Goal: Task Accomplishment & Management: Use online tool/utility

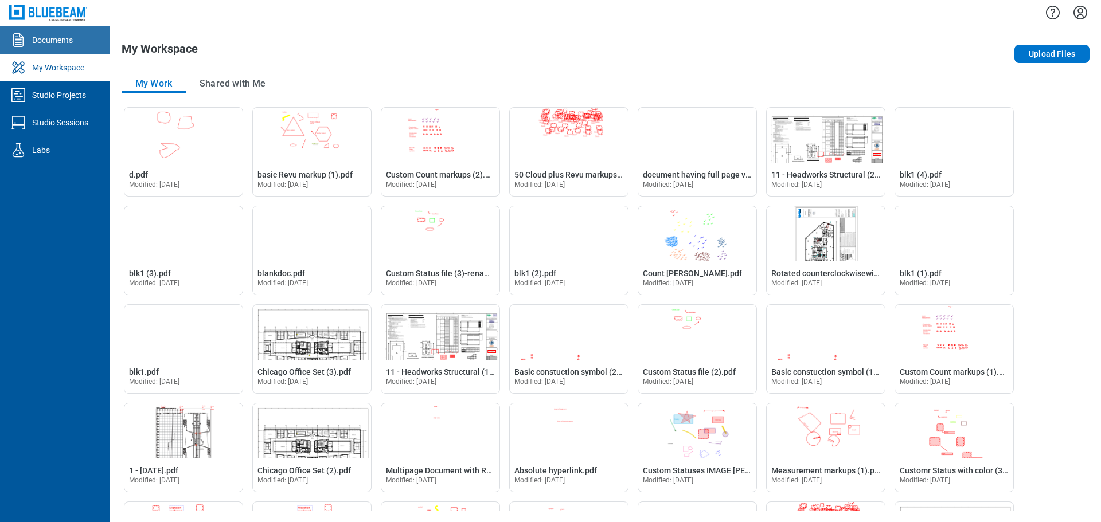
click at [65, 44] on div "Documents" at bounding box center [52, 39] width 41 height 11
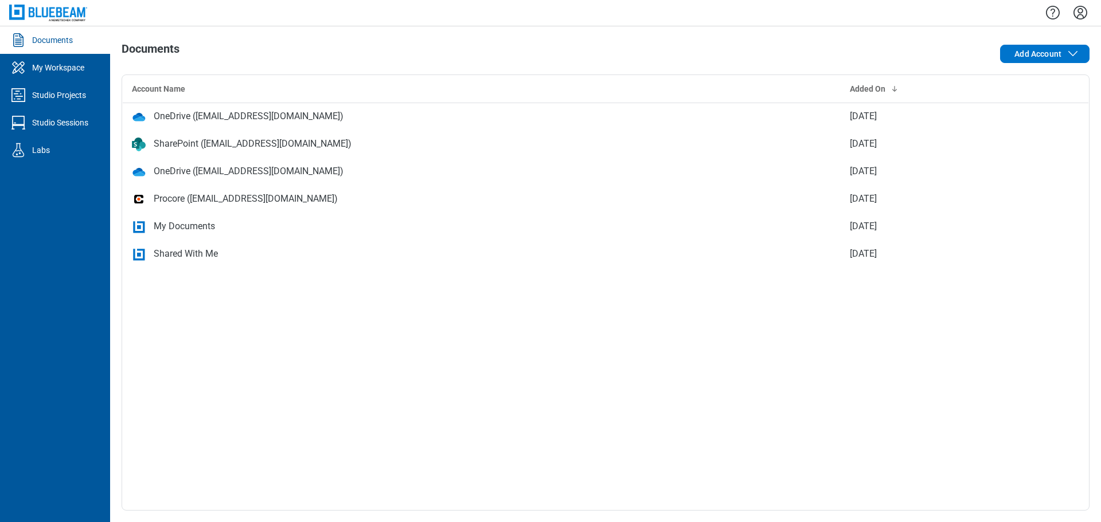
click at [190, 225] on div "My Documents" at bounding box center [184, 227] width 61 height 14
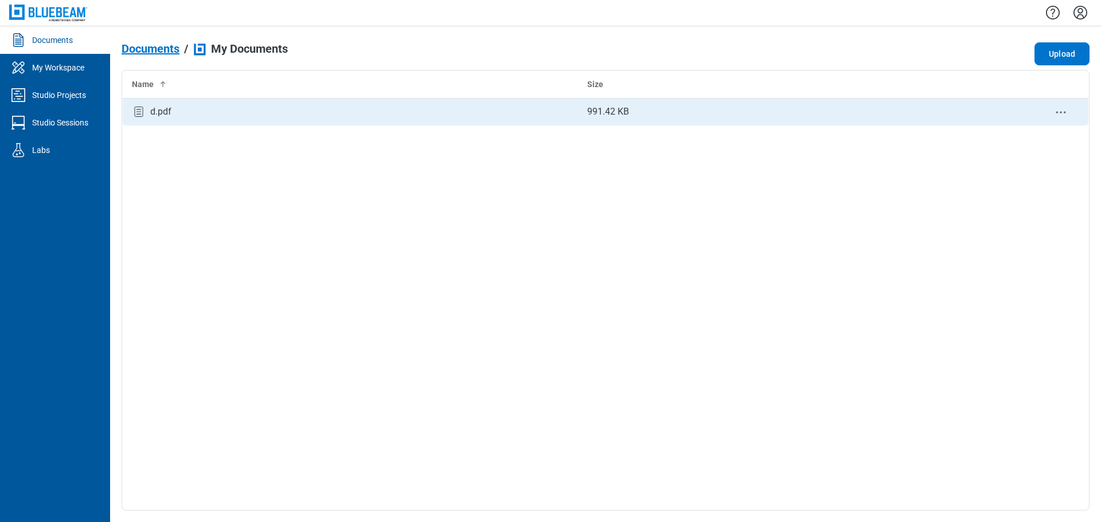
click at [182, 109] on div "d.pdf" at bounding box center [350, 111] width 437 height 15
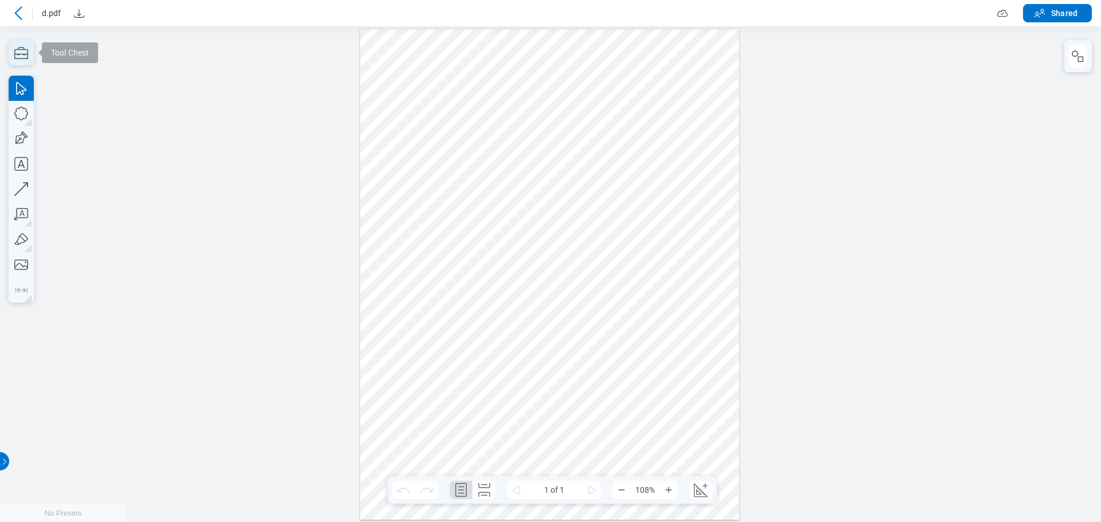
click at [22, 52] on icon "button" at bounding box center [21, 52] width 25 height 25
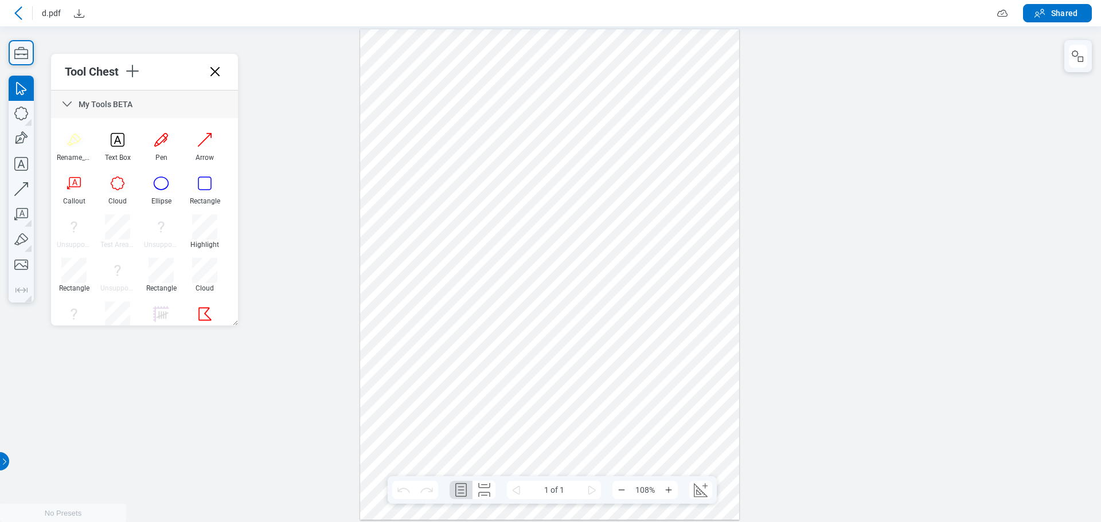
drag, startPoint x: 215, startPoint y: 75, endPoint x: 210, endPoint y: 48, distance: 26.8
click at [215, 75] on icon at bounding box center [215, 72] width 18 height 18
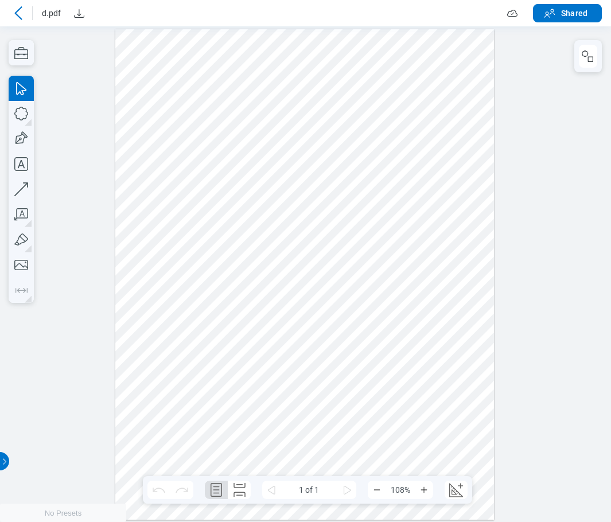
click at [453, 368] on div at bounding box center [304, 274] width 379 height 490
click at [452, 408] on div at bounding box center [304, 274] width 379 height 490
click at [494, 412] on div at bounding box center [304, 274] width 379 height 490
click at [467, 414] on div at bounding box center [304, 274] width 379 height 490
click at [381, 321] on div at bounding box center [304, 274] width 379 height 490
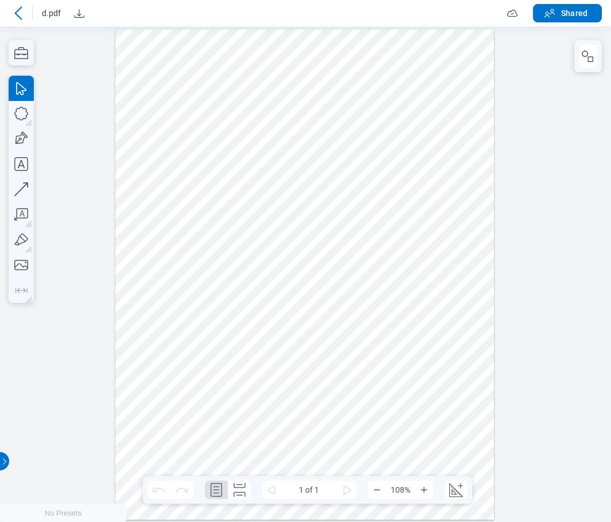
click at [362, 321] on div at bounding box center [304, 274] width 379 height 490
click at [223, 161] on div at bounding box center [304, 274] width 379 height 490
click at [204, 92] on div at bounding box center [304, 274] width 379 height 490
click at [279, 53] on div at bounding box center [304, 274] width 379 height 490
drag, startPoint x: 151, startPoint y: 53, endPoint x: 471, endPoint y: 464, distance: 520.7
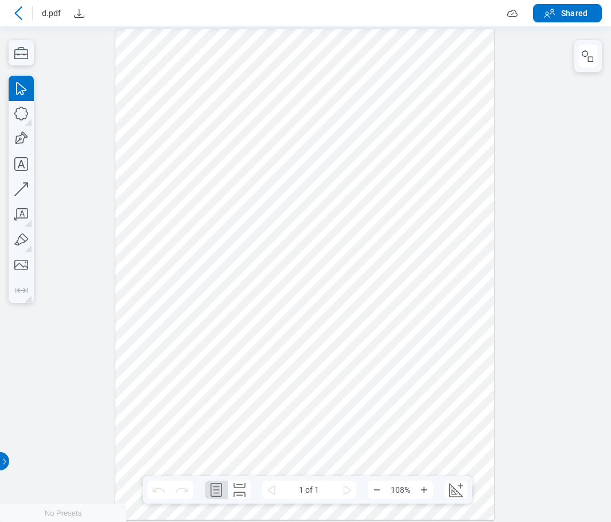
click at [471, 464] on div at bounding box center [304, 274] width 379 height 490
click at [393, 60] on div at bounding box center [304, 274] width 379 height 490
click at [420, 105] on div at bounding box center [304, 274] width 379 height 490
click at [337, 118] on div at bounding box center [304, 274] width 379 height 490
click at [216, 84] on div at bounding box center [304, 274] width 379 height 490
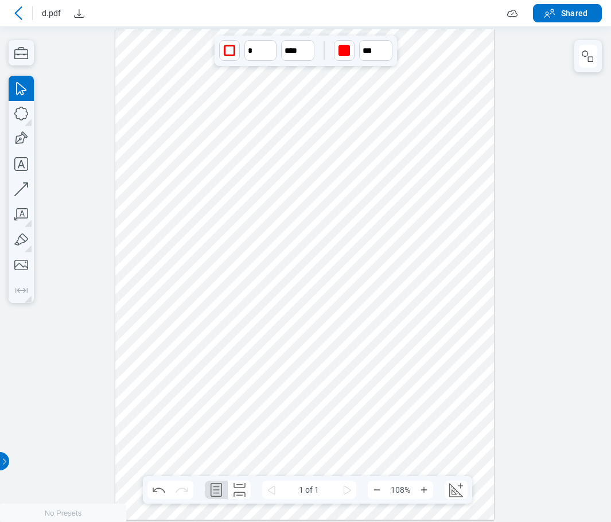
click at [232, 154] on div at bounding box center [304, 274] width 379 height 490
click at [300, 201] on div at bounding box center [304, 274] width 379 height 490
click at [348, 233] on div at bounding box center [304, 274] width 379 height 490
click at [392, 181] on div at bounding box center [304, 274] width 379 height 490
click at [432, 231] on div at bounding box center [304, 274] width 379 height 490
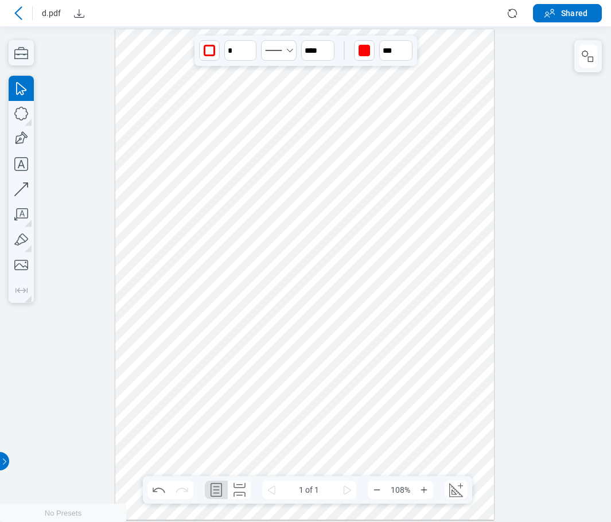
click at [396, 183] on div at bounding box center [304, 274] width 379 height 490
click at [442, 233] on div at bounding box center [304, 274] width 379 height 490
click at [435, 275] on div at bounding box center [304, 274] width 379 height 490
click at [427, 305] on div at bounding box center [304, 274] width 379 height 490
click at [365, 318] on div at bounding box center [304, 274] width 379 height 490
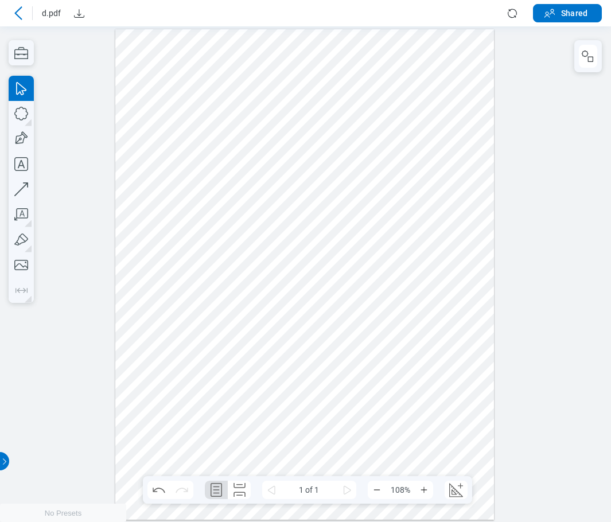
click at [400, 360] on div at bounding box center [304, 274] width 379 height 490
click at [356, 374] on div at bounding box center [304, 274] width 379 height 490
click at [309, 371] on div at bounding box center [304, 274] width 379 height 490
click at [210, 343] on div at bounding box center [304, 274] width 379 height 490
click at [166, 329] on div at bounding box center [304, 274] width 379 height 490
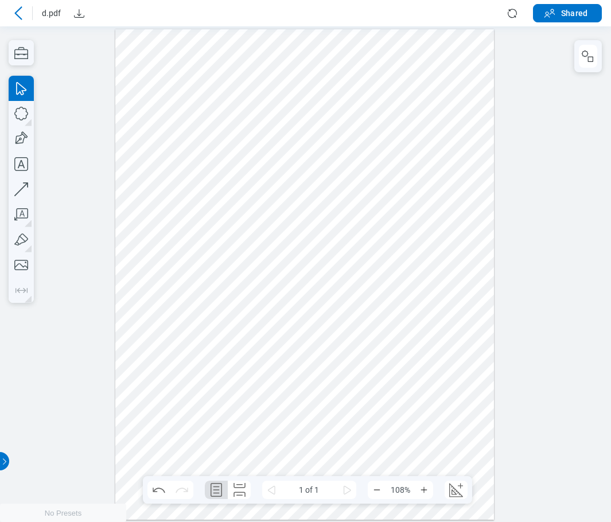
click at [214, 291] on div at bounding box center [304, 274] width 379 height 490
click at [360, 230] on div at bounding box center [304, 274] width 379 height 490
click at [416, 438] on div at bounding box center [304, 274] width 379 height 490
click at [272, 426] on div at bounding box center [304, 274] width 379 height 490
click at [592, 55] on icon "button" at bounding box center [588, 56] width 14 height 14
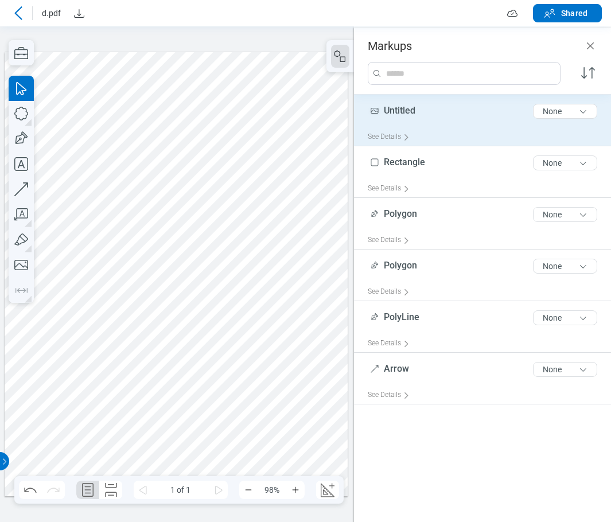
click at [440, 126] on div "Untitled 8 of 300 characters None" at bounding box center [487, 113] width 239 height 29
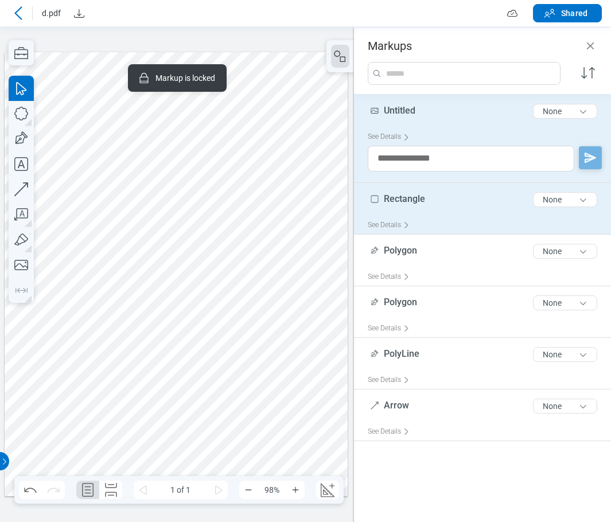
click at [436, 217] on div "See Details" at bounding box center [487, 225] width 239 height 18
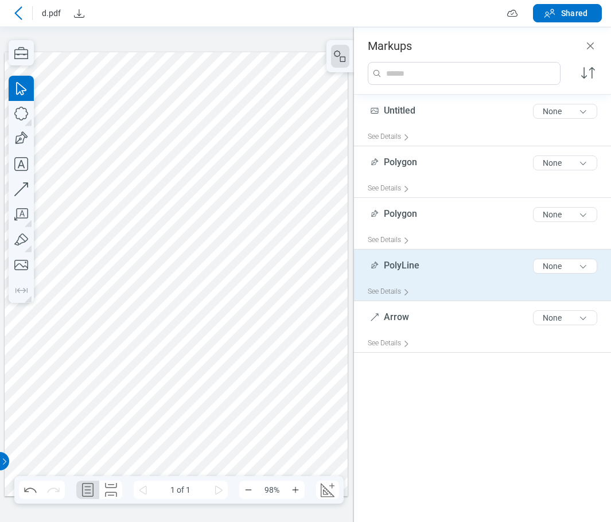
click at [423, 268] on div "PolyLine 8 of 300 characters None" at bounding box center [487, 268] width 239 height 29
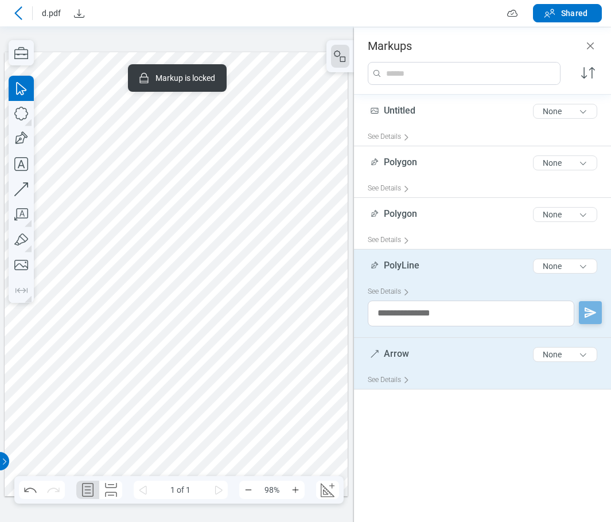
click at [428, 351] on div "Arrow 5 of 300 characters None" at bounding box center [487, 356] width 239 height 29
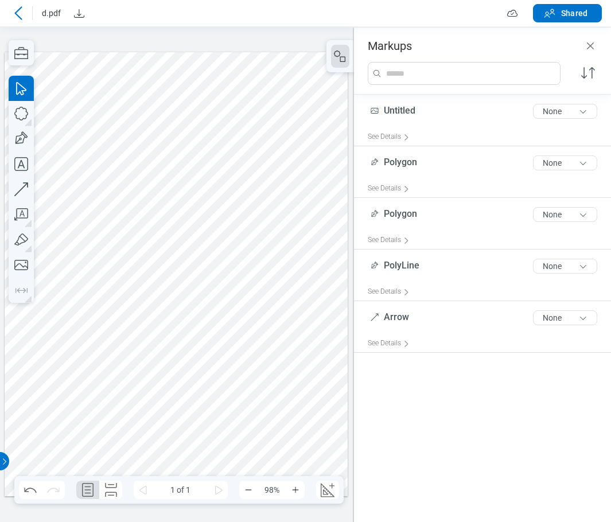
click at [423, 356] on div "Untitled 8 of 300 characters None See Details Polygon 7 of 300 characters None …" at bounding box center [482, 303] width 257 height 416
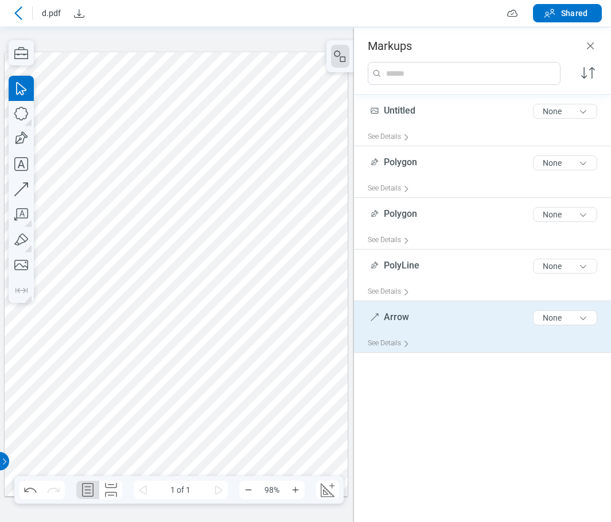
click at [419, 336] on div "See Details" at bounding box center [487, 343] width 239 height 18
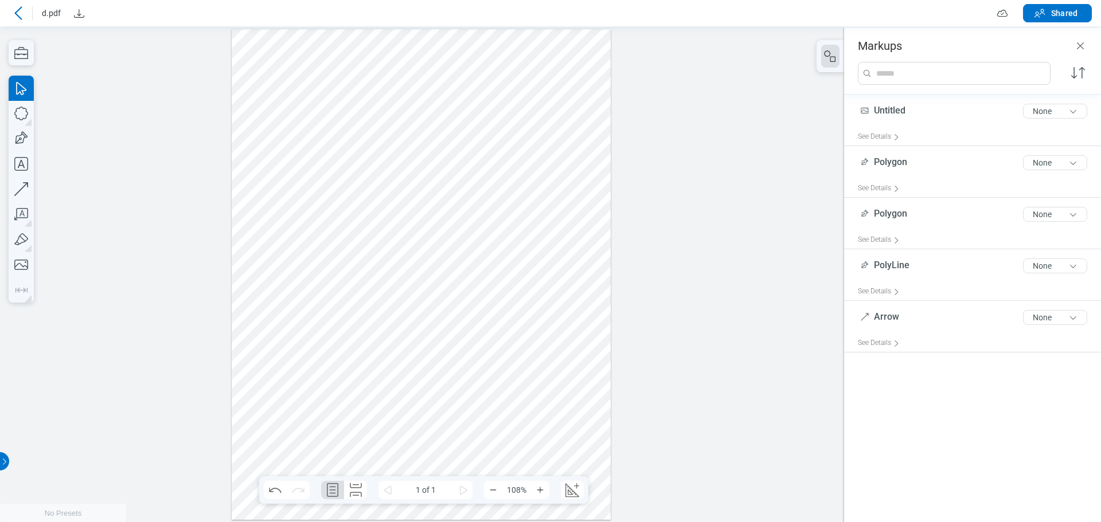
click at [545, 205] on div at bounding box center [422, 274] width 380 height 491
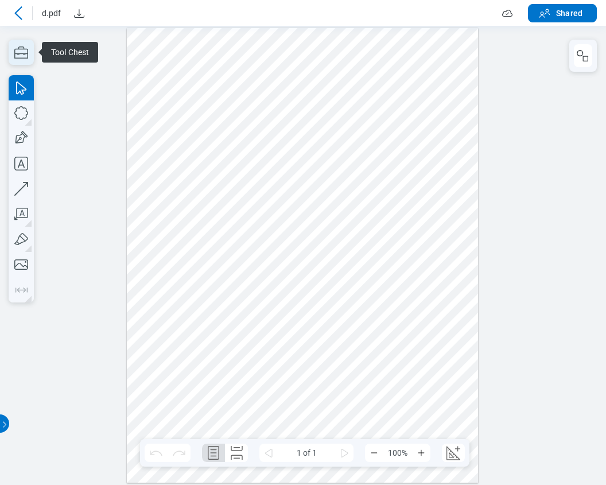
click at [17, 54] on icon "button" at bounding box center [21, 52] width 25 height 25
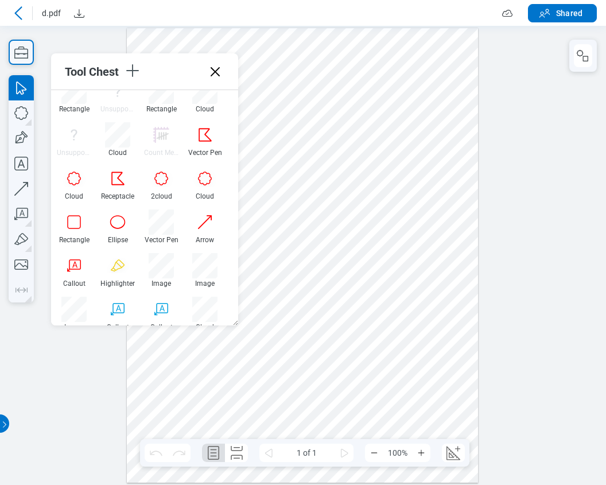
scroll to position [194, 0]
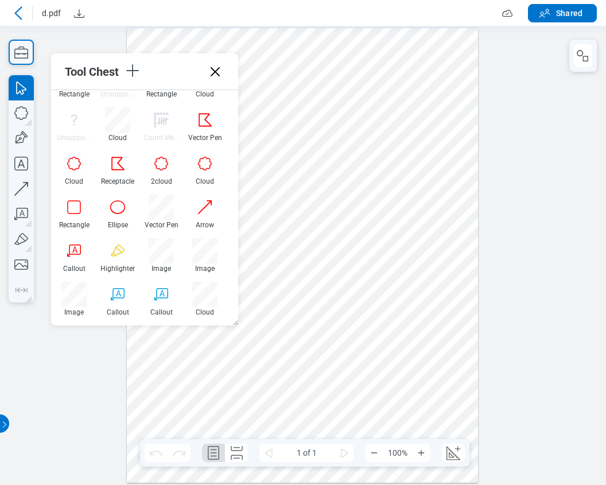
drag, startPoint x: 232, startPoint y: 209, endPoint x: 245, endPoint y: 282, distance: 74.6
click at [134, 73] on icon "button" at bounding box center [132, 71] width 13 height 13
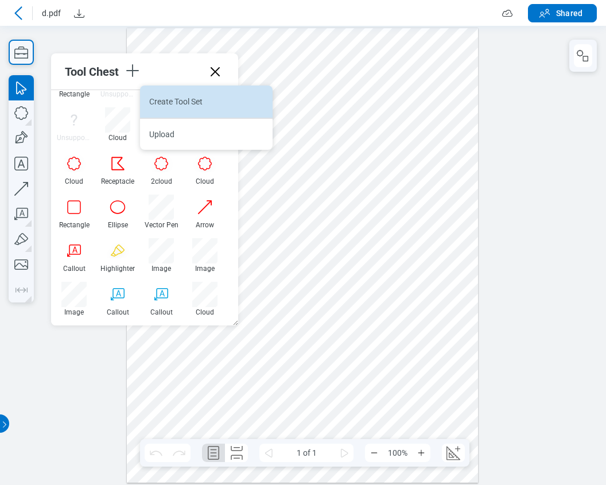
click at [130, 15] on li "Create Tool Set" at bounding box center [123, 9] width 13 height 13
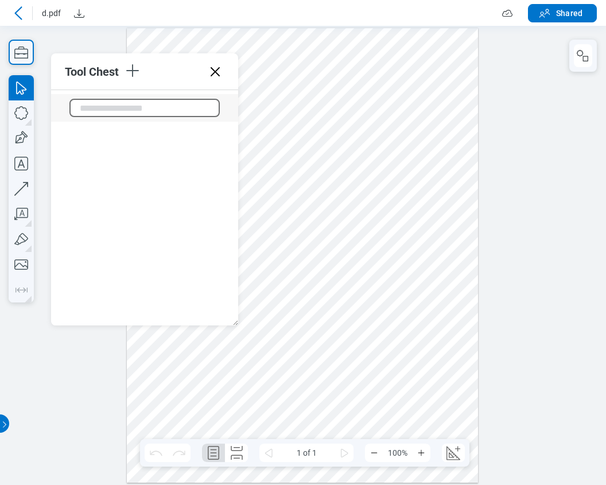
scroll to position [429, 0]
type input "**********"
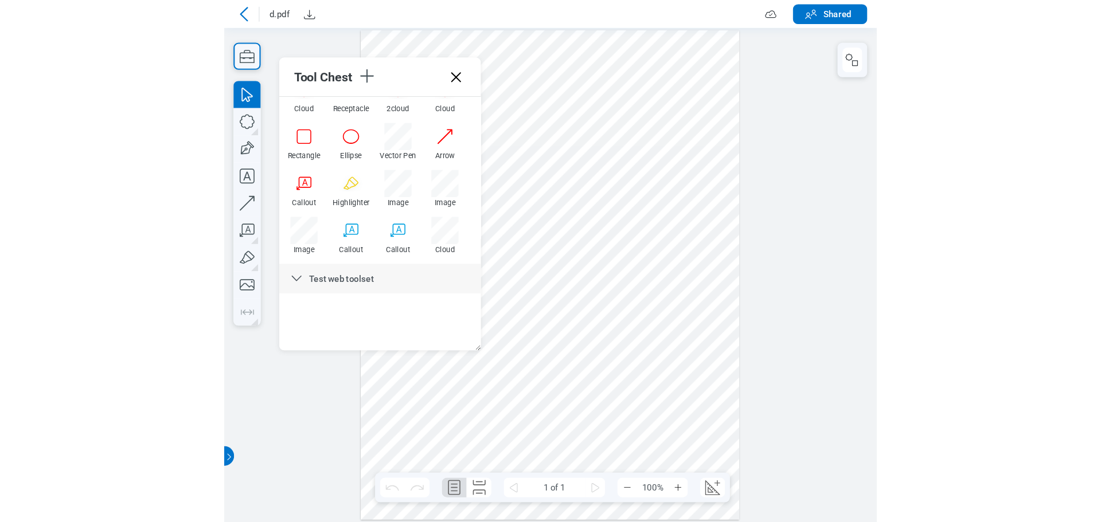
scroll to position [274, 0]
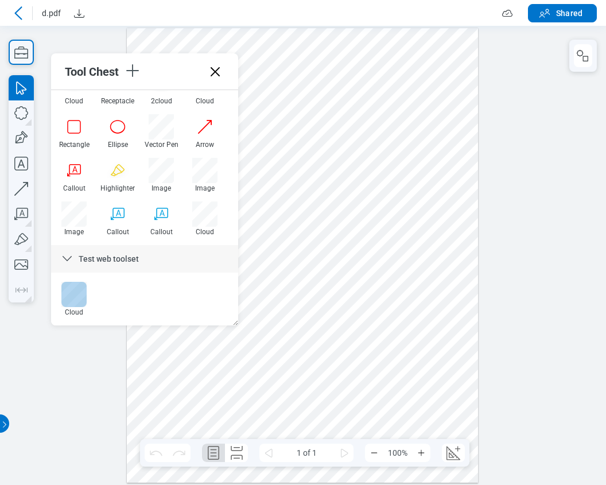
click at [73, 290] on div at bounding box center [73, 294] width 25 height 25
drag, startPoint x: 300, startPoint y: 169, endPoint x: 423, endPoint y: 235, distance: 139.3
click at [423, 235] on div at bounding box center [302, 255] width 351 height 454
click at [359, 278] on div at bounding box center [302, 255] width 351 height 454
click at [425, 164] on div at bounding box center [302, 255] width 351 height 454
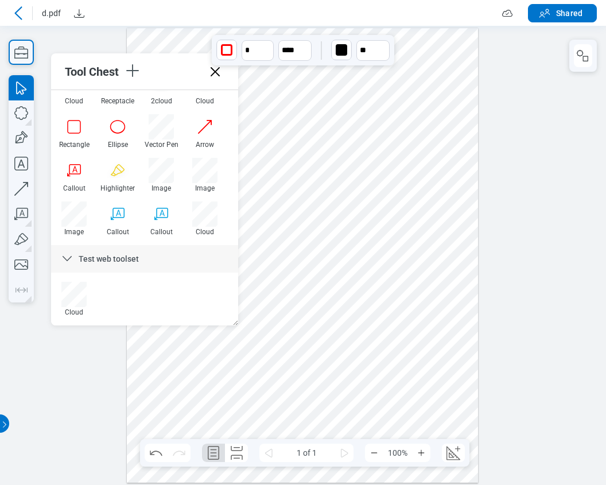
click at [295, 334] on div at bounding box center [302, 255] width 351 height 454
click at [119, 292] on div at bounding box center [117, 294] width 25 height 25
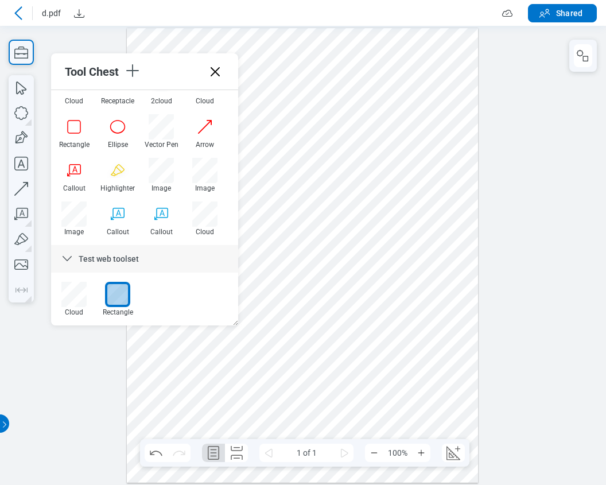
drag, startPoint x: 276, startPoint y: 373, endPoint x: 410, endPoint y: 419, distance: 141.3
click at [410, 419] on div at bounding box center [302, 255] width 351 height 454
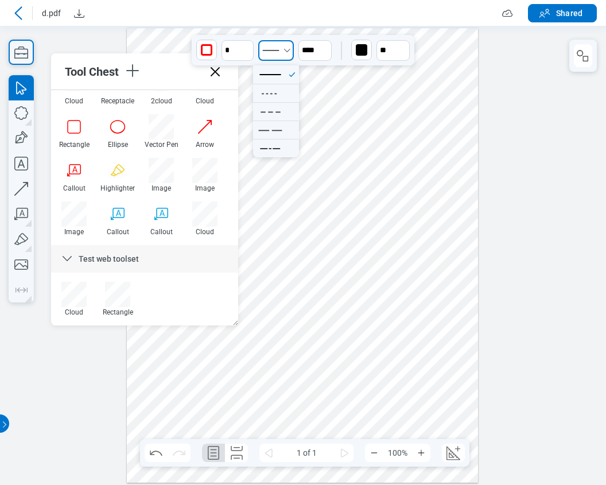
click at [282, 53] on icon "Select Solid" at bounding box center [286, 50] width 9 height 9
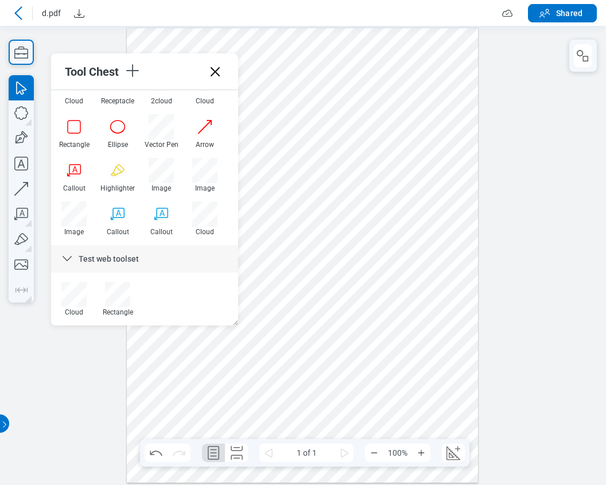
click at [416, 115] on div at bounding box center [302, 255] width 351 height 454
click at [373, 163] on div at bounding box center [302, 255] width 351 height 454
click at [373, 166] on div at bounding box center [302, 255] width 351 height 454
